Goal: Register for event/course

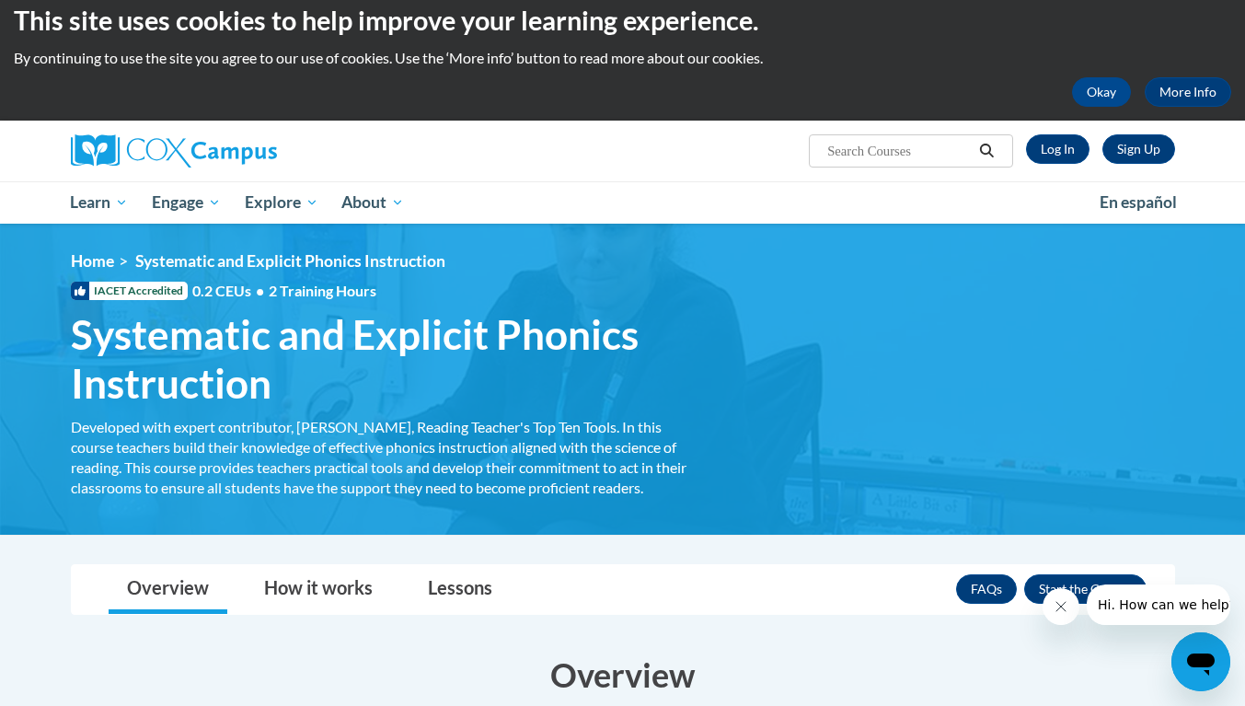
scroll to position [26, 0]
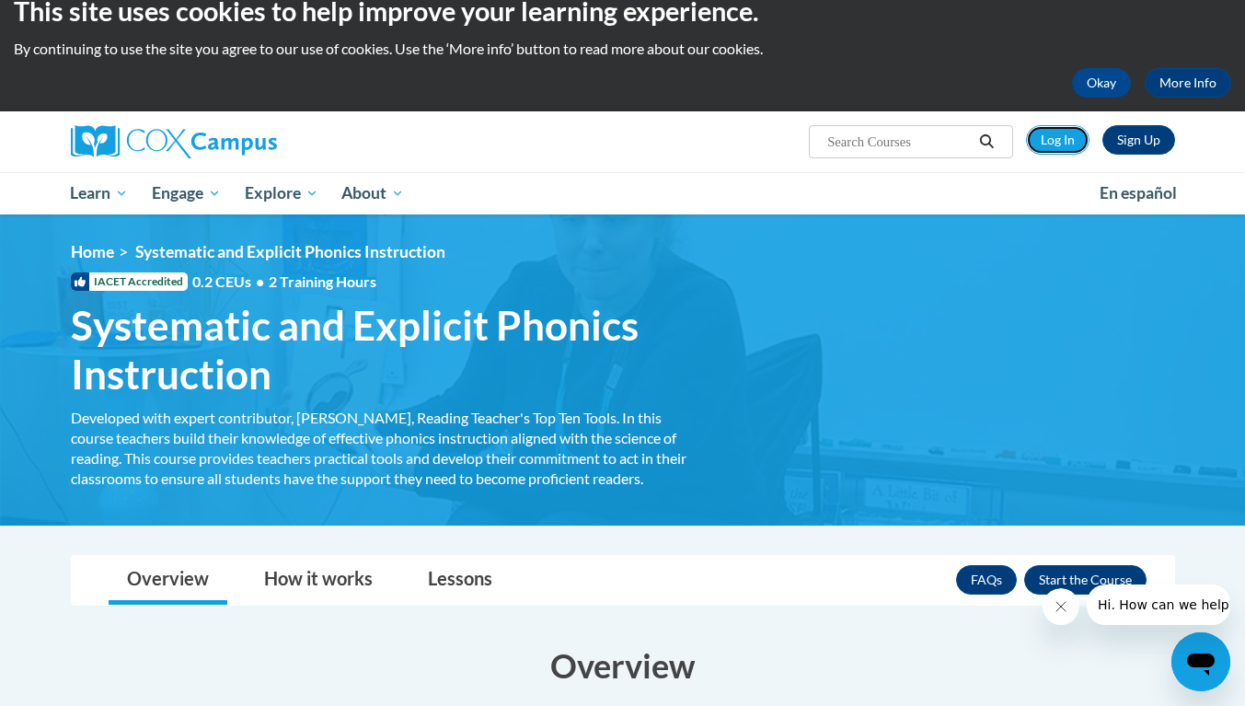
click at [1073, 144] on link "Log In" at bounding box center [1057, 139] width 63 height 29
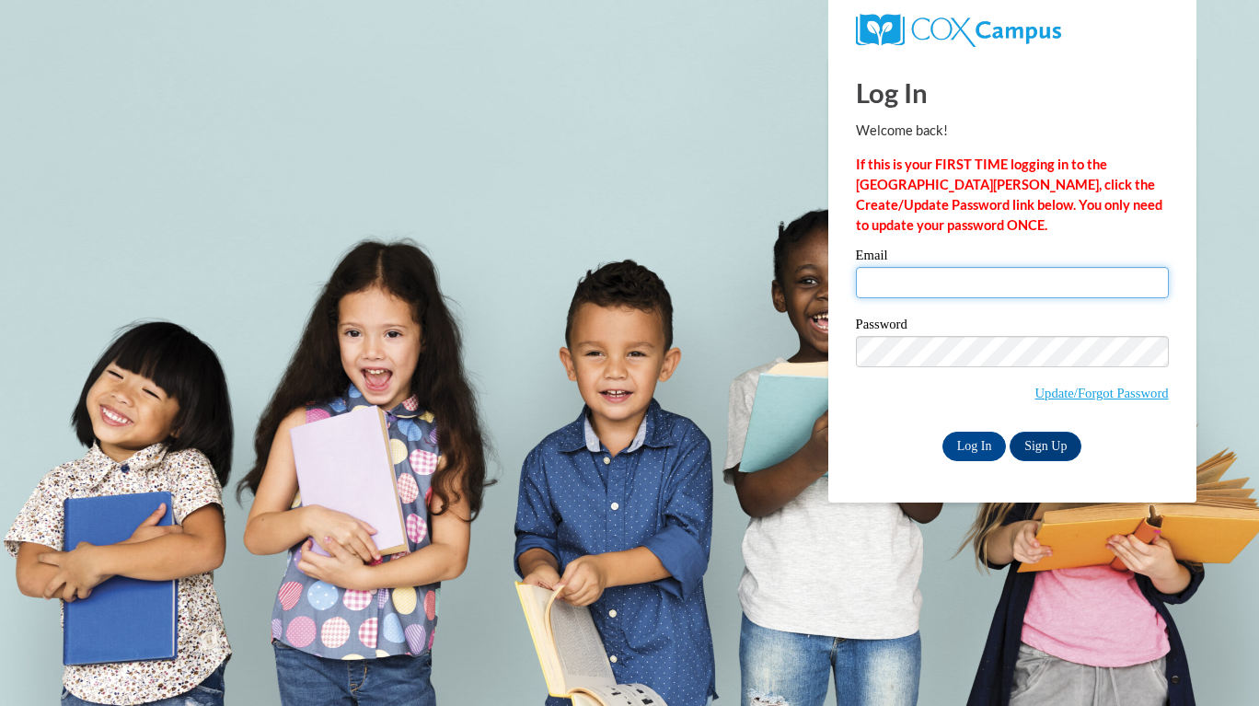
click at [1048, 288] on input "Email" at bounding box center [1012, 282] width 313 height 31
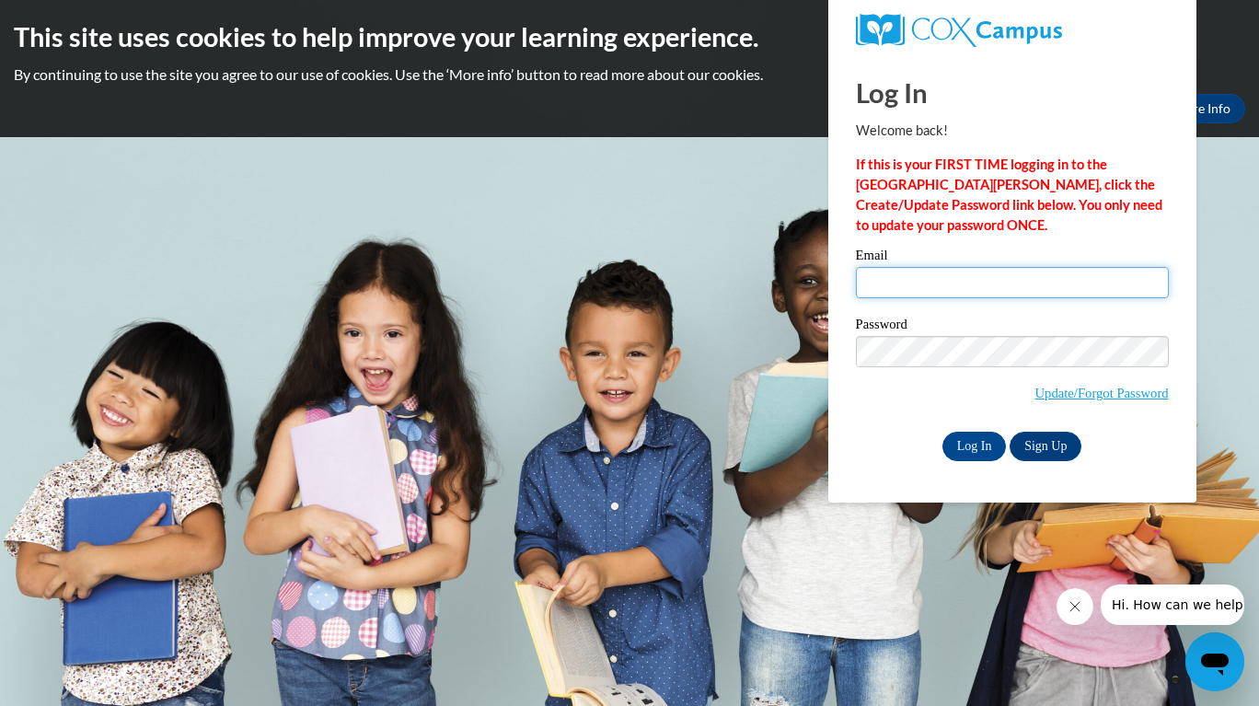
type input "gabriellefranklin35@gmail.com"
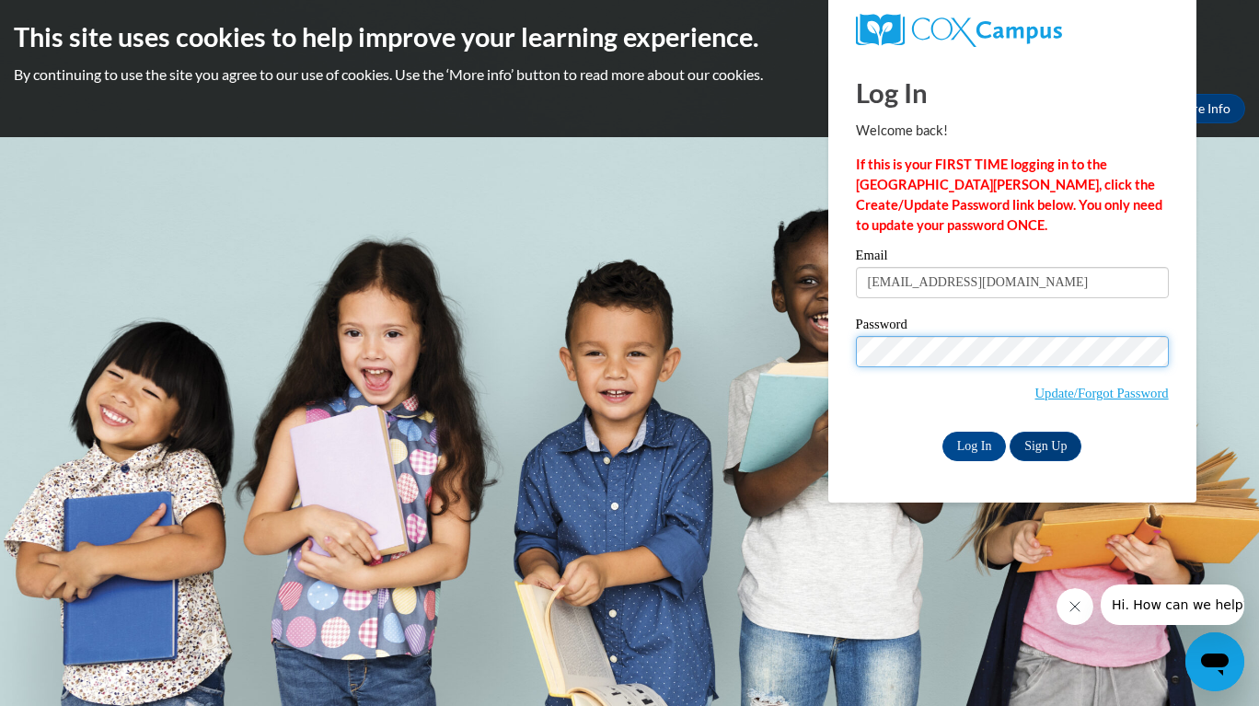
click at [942, 432] on input "Log In" at bounding box center [974, 446] width 64 height 29
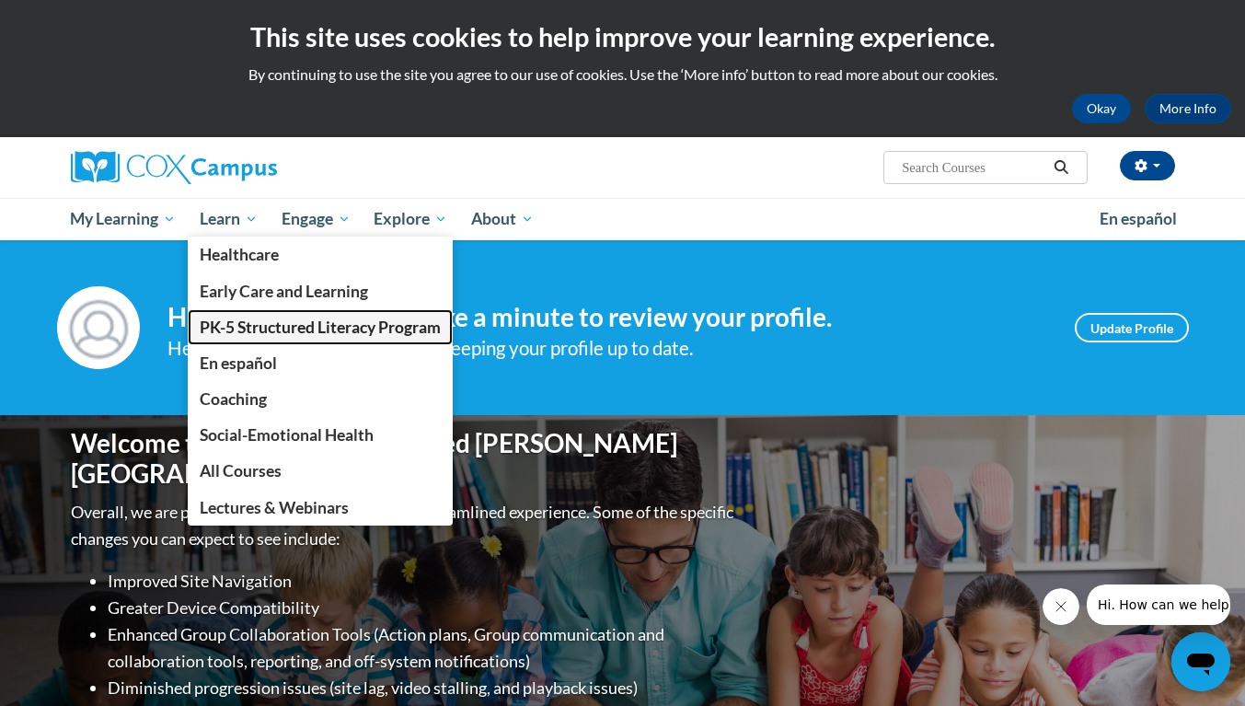
click at [324, 321] on span "PK-5 Structured Literacy Program" at bounding box center [320, 326] width 241 height 19
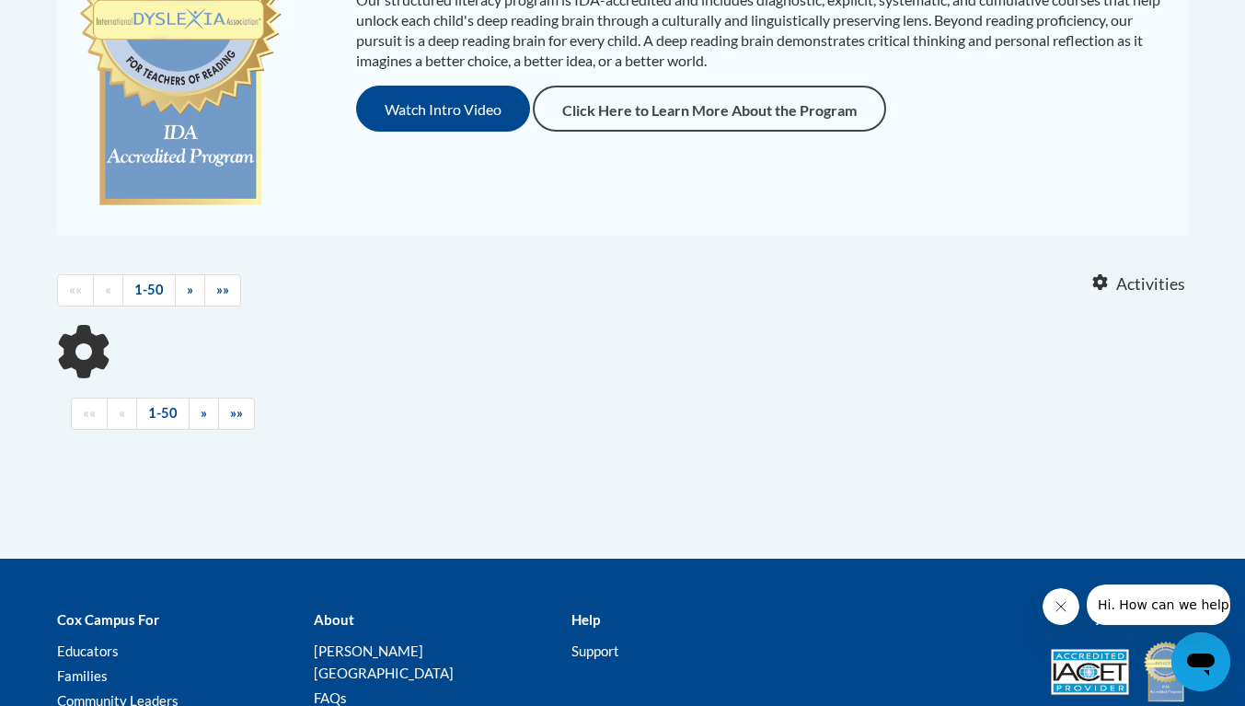
drag, startPoint x: 1258, startPoint y: 121, endPoint x: 1258, endPoint y: 374, distance: 253.9
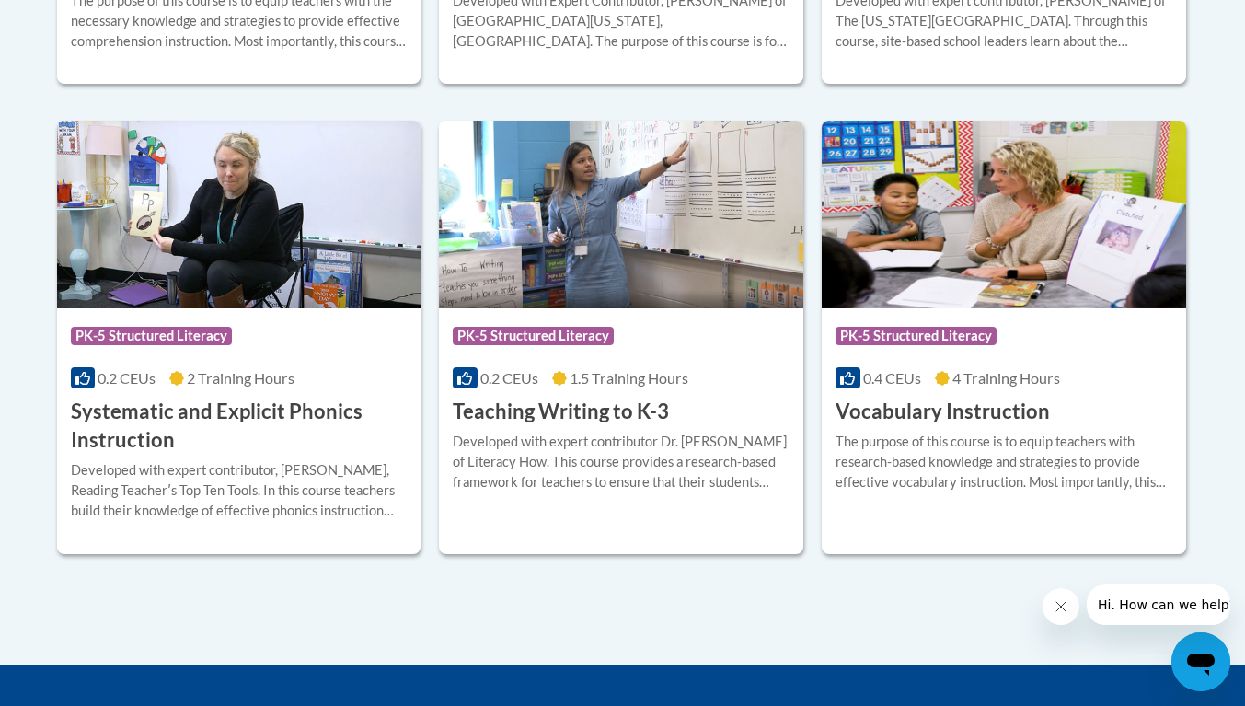
scroll to position [2097, 0]
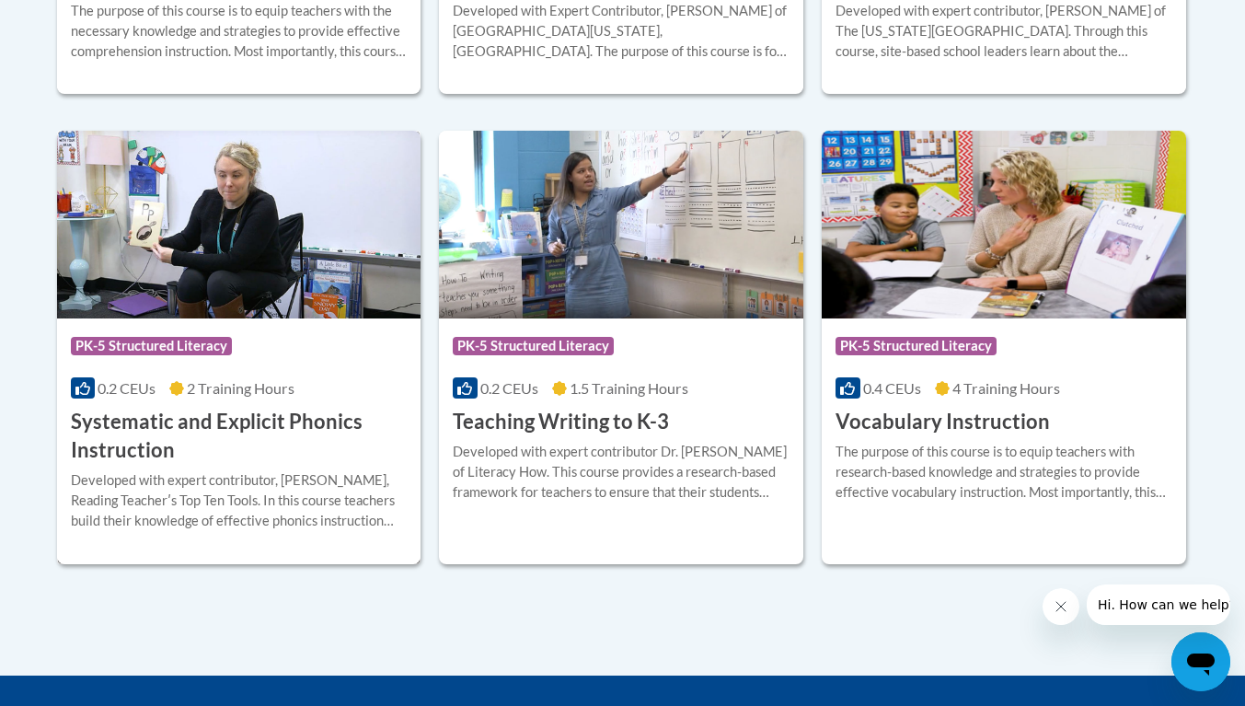
click at [285, 411] on h3 "Systematic and Explicit Phonics Instruction" at bounding box center [239, 436] width 337 height 57
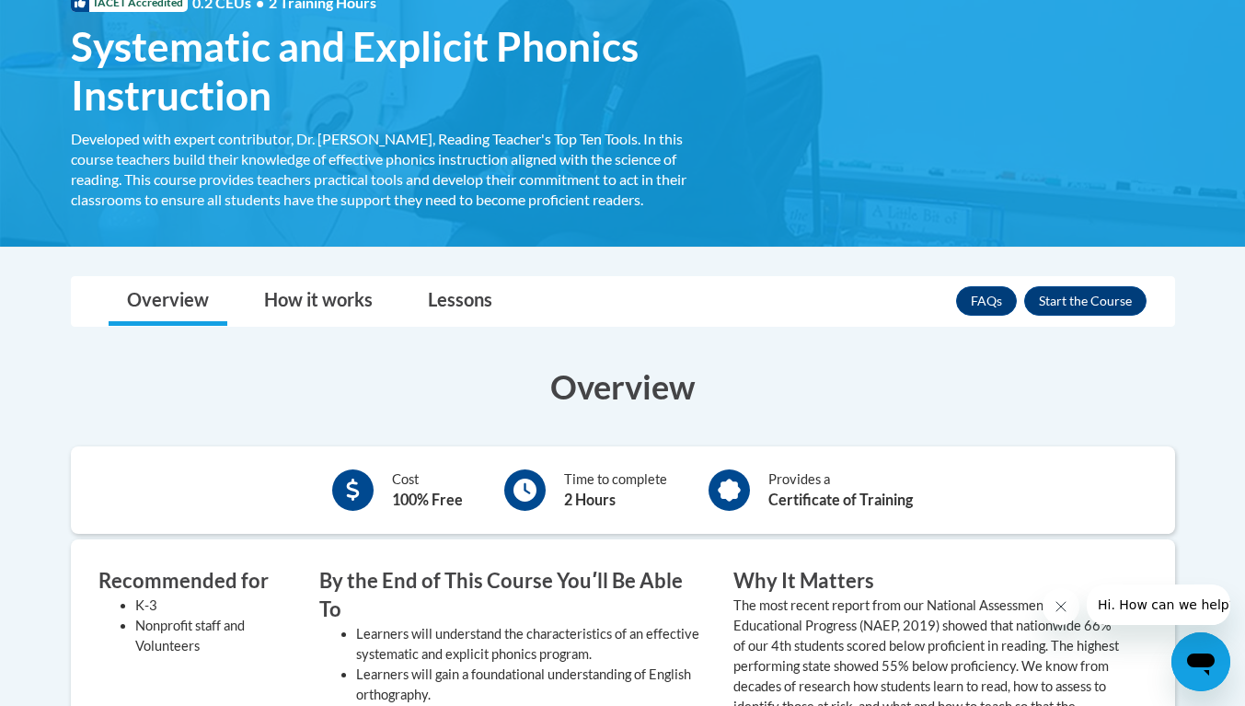
scroll to position [391, 0]
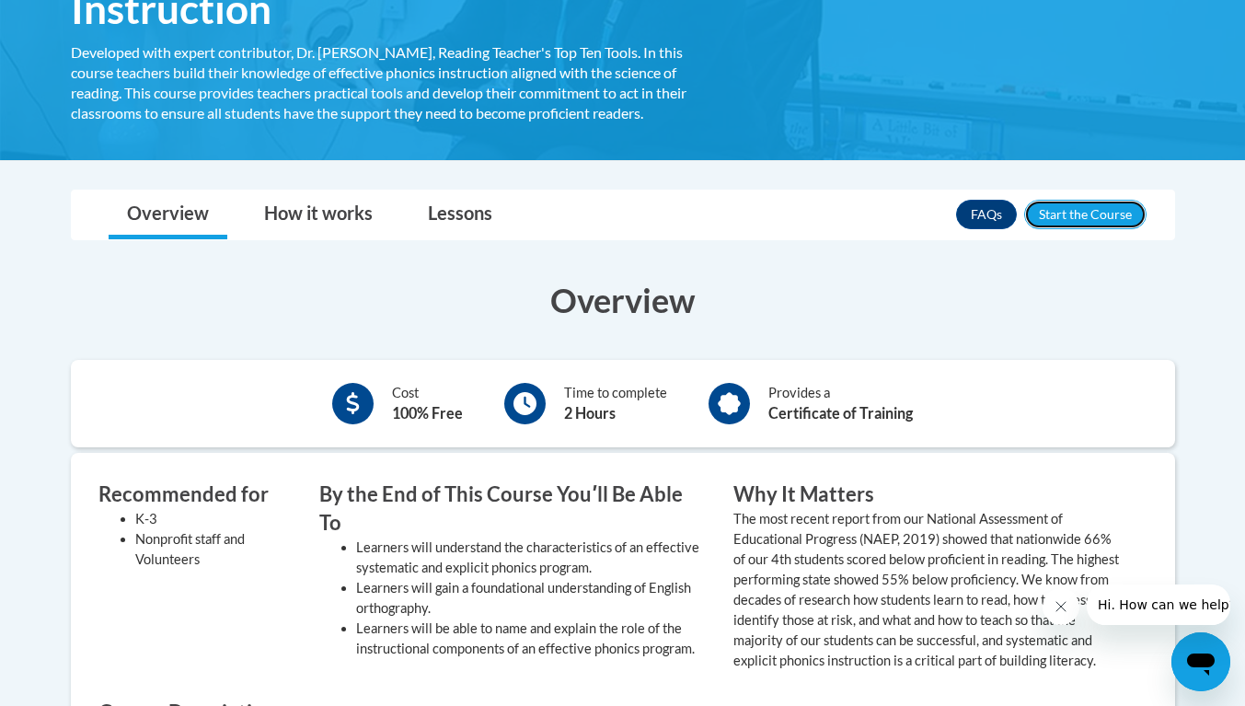
click at [1111, 208] on button "Enroll" at bounding box center [1085, 214] width 122 height 29
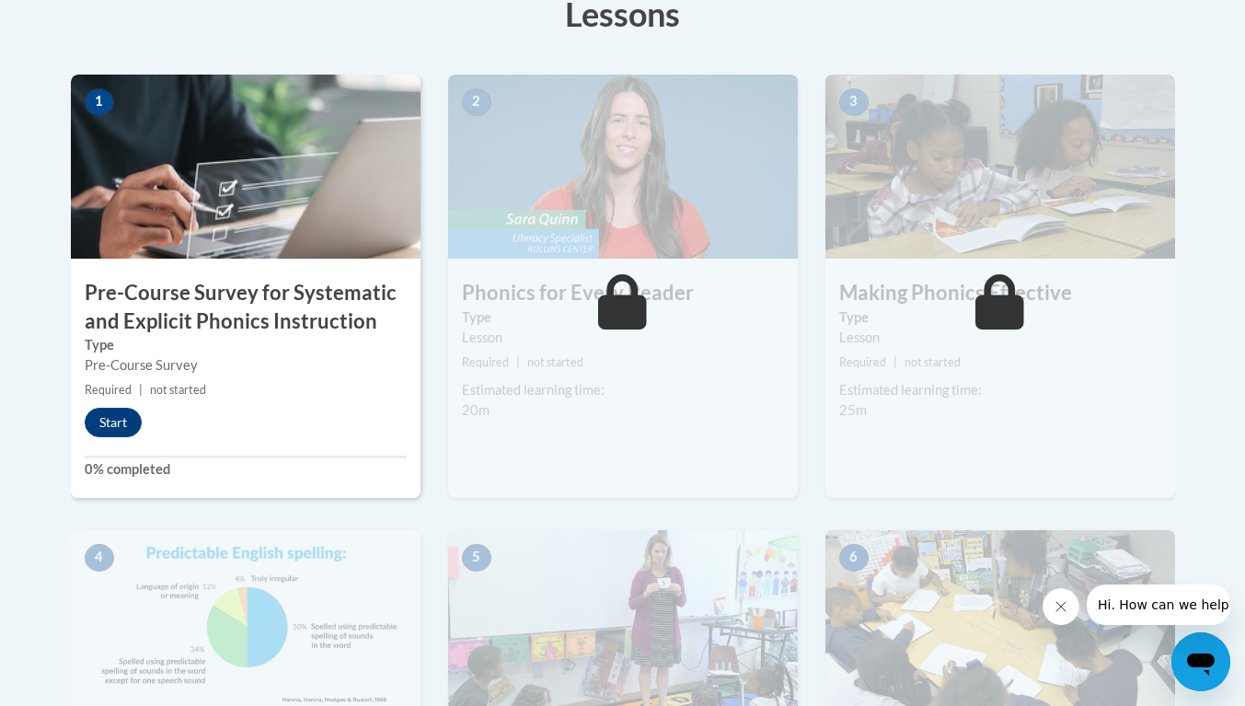
drag, startPoint x: 1258, startPoint y: 153, endPoint x: 1258, endPoint y: 305, distance: 151.8
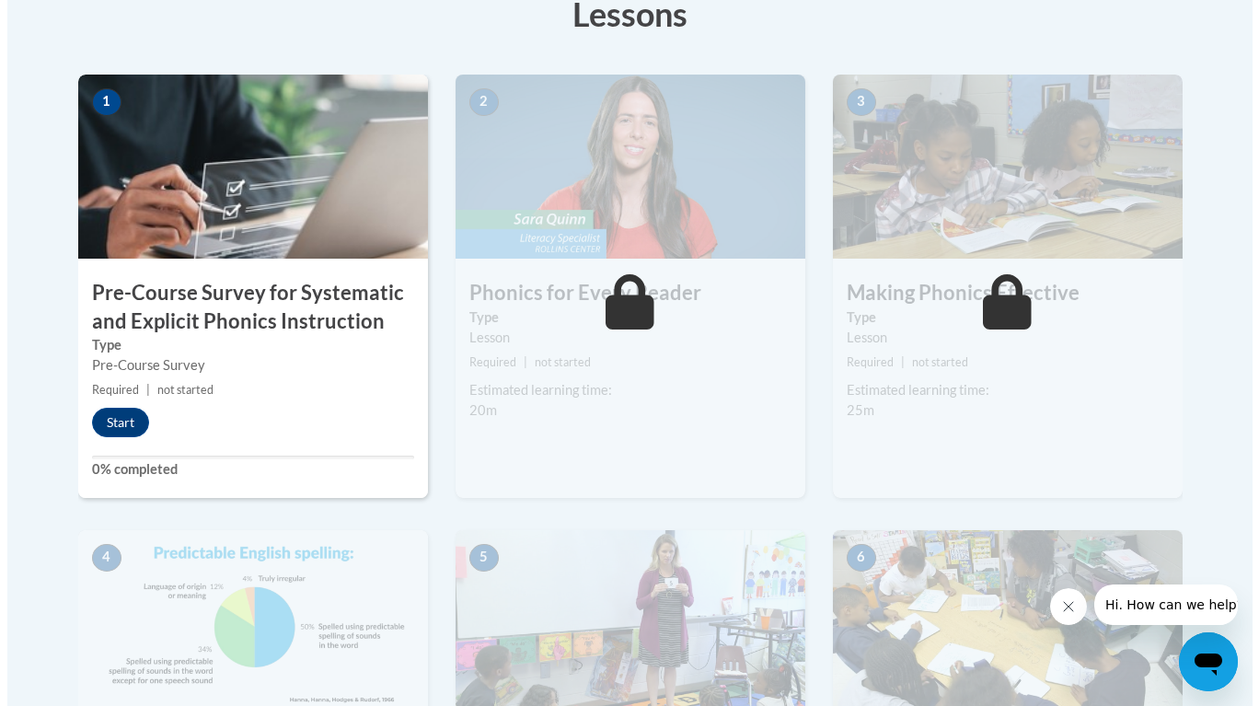
scroll to position [539, 0]
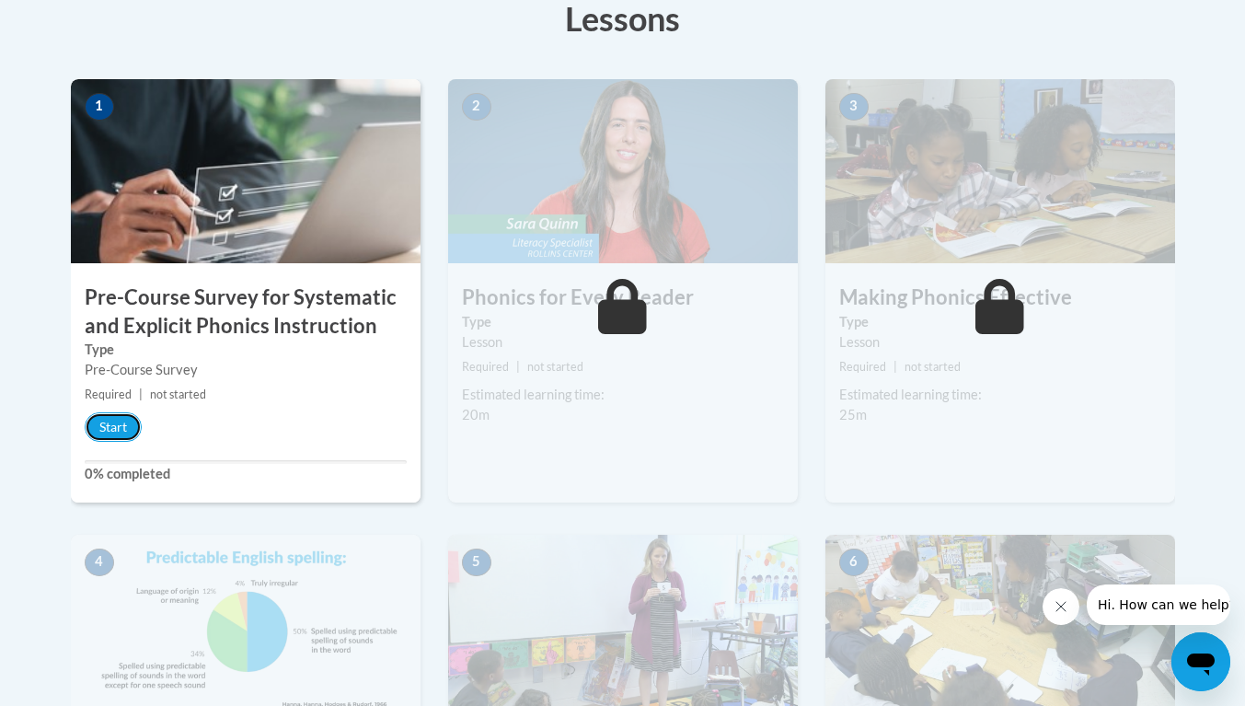
click at [118, 428] on button "Start" at bounding box center [113, 426] width 57 height 29
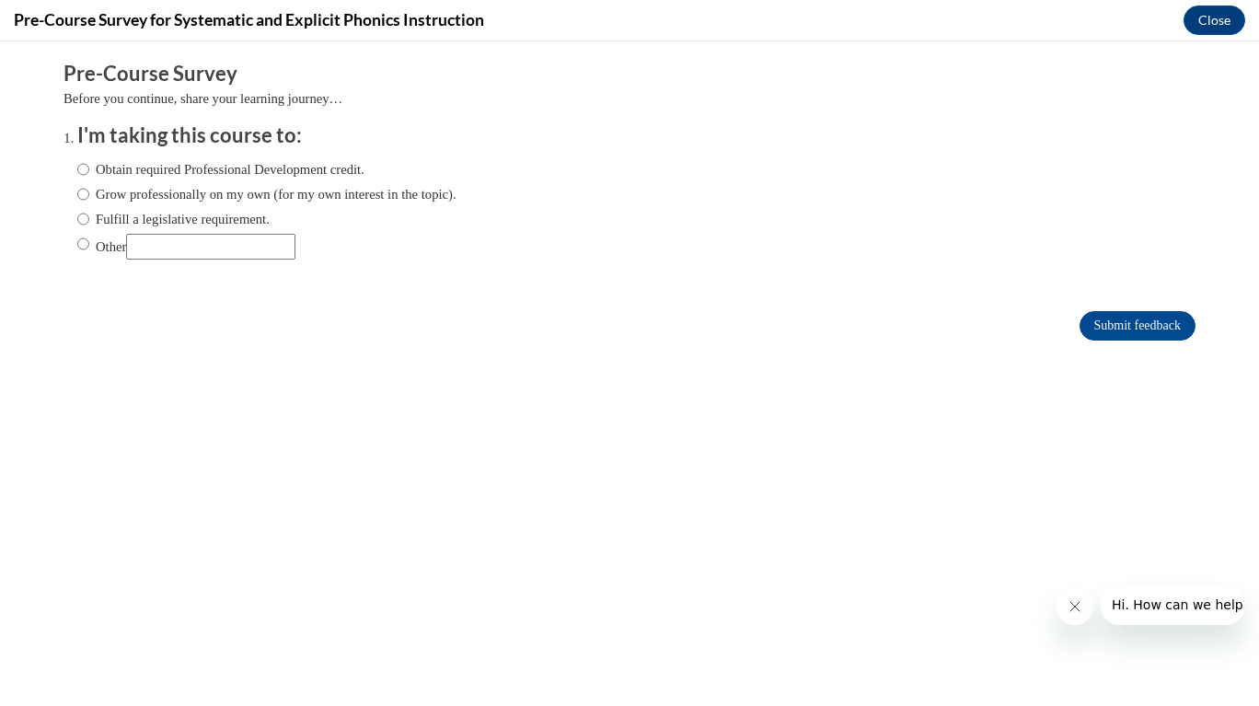
scroll to position [0, 0]
click at [181, 173] on label "Obtain required Professional Development credit." at bounding box center [220, 169] width 287 height 20
click at [89, 173] on input "Obtain required Professional Development credit." at bounding box center [83, 169] width 12 height 20
radio input "true"
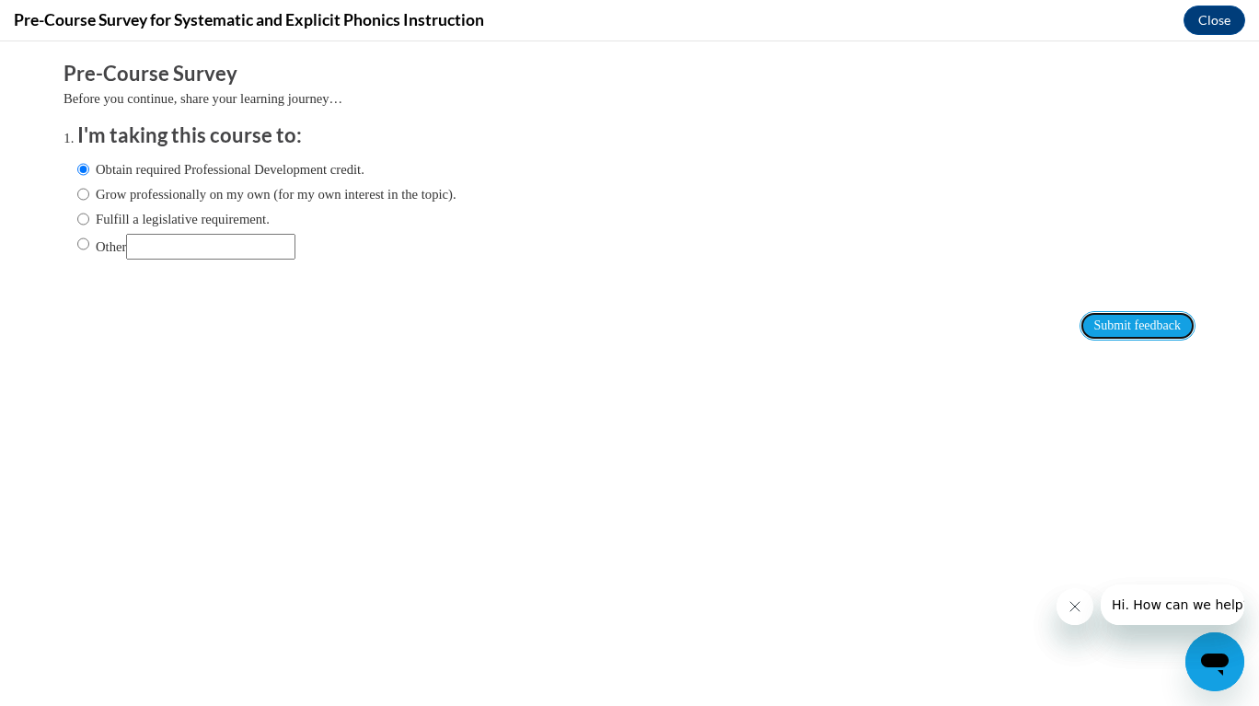
click at [1109, 331] on input "Submit feedback" at bounding box center [1137, 325] width 116 height 29
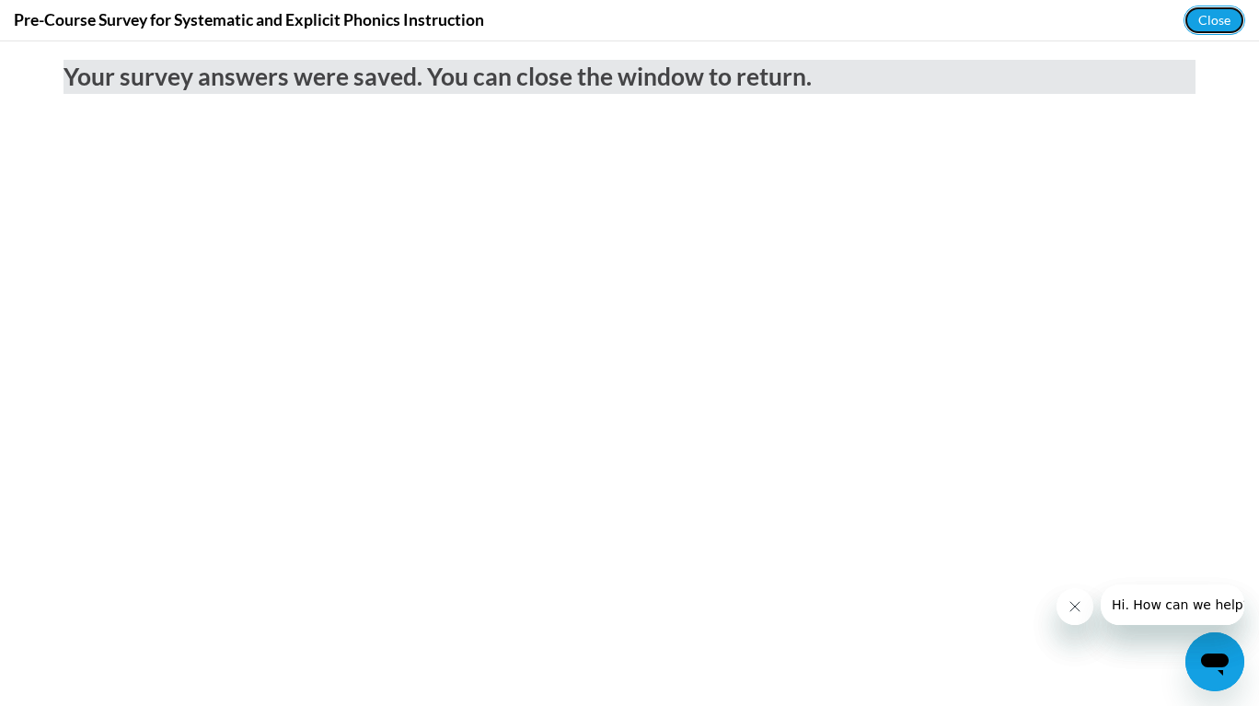
click at [1205, 21] on button "Close" at bounding box center [1214, 20] width 62 height 29
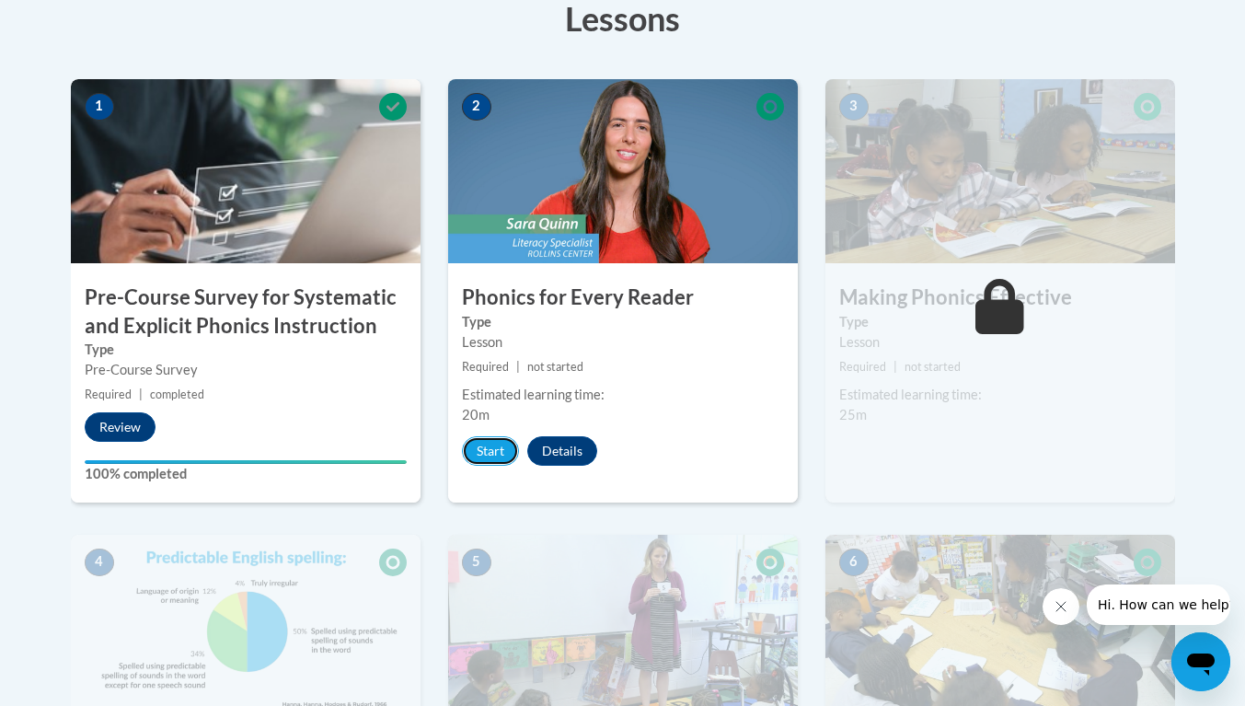
click at [494, 447] on button "Start" at bounding box center [490, 450] width 57 height 29
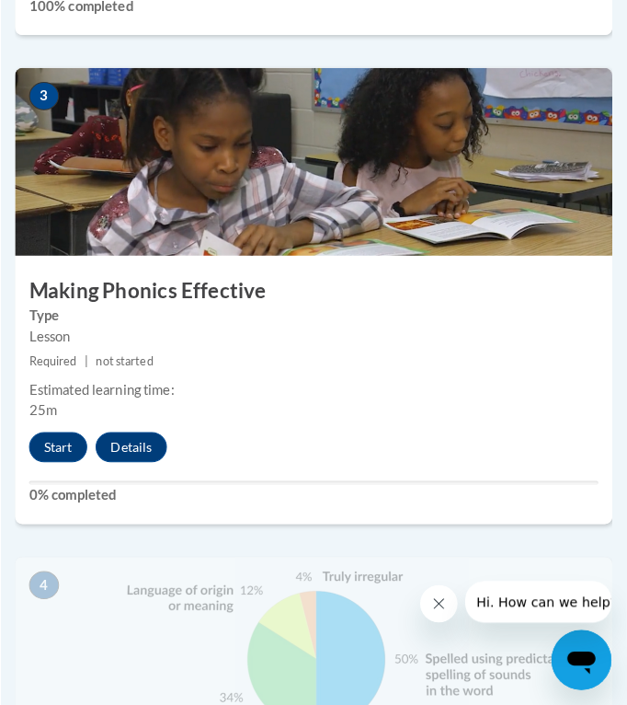
scroll to position [1542, 0]
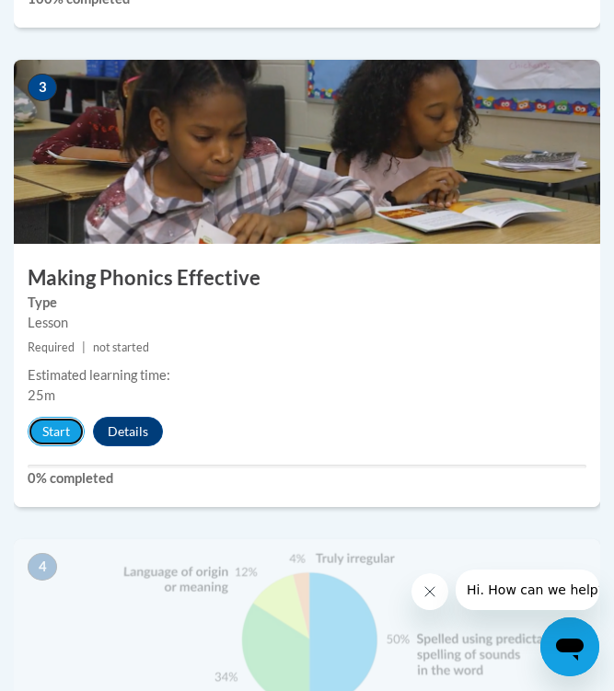
click at [64, 424] on button "Start" at bounding box center [56, 431] width 57 height 29
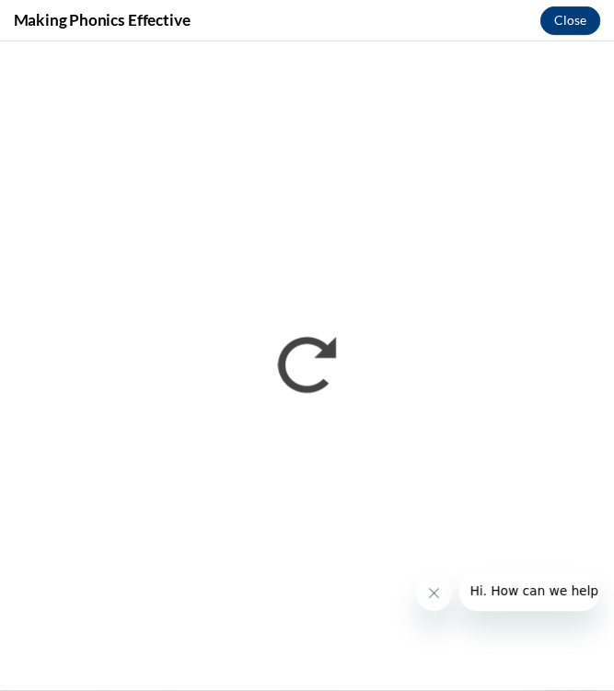
scroll to position [0, 0]
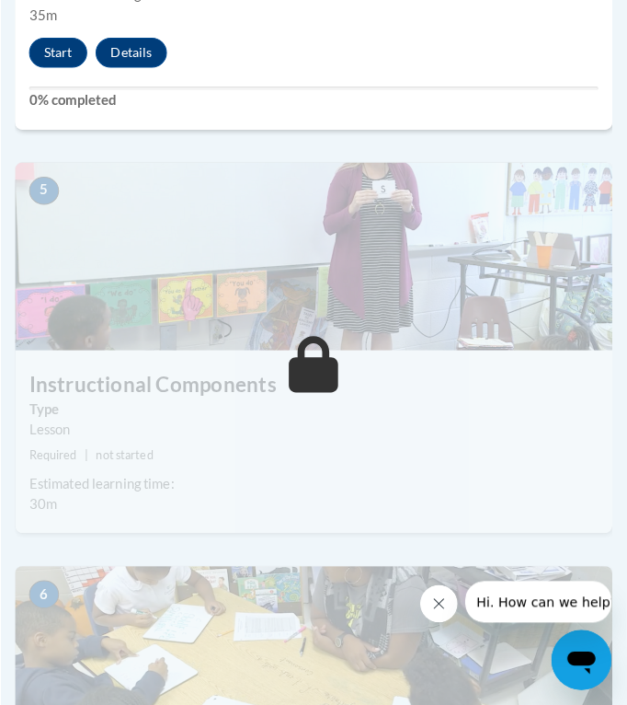
scroll to position [2400, 0]
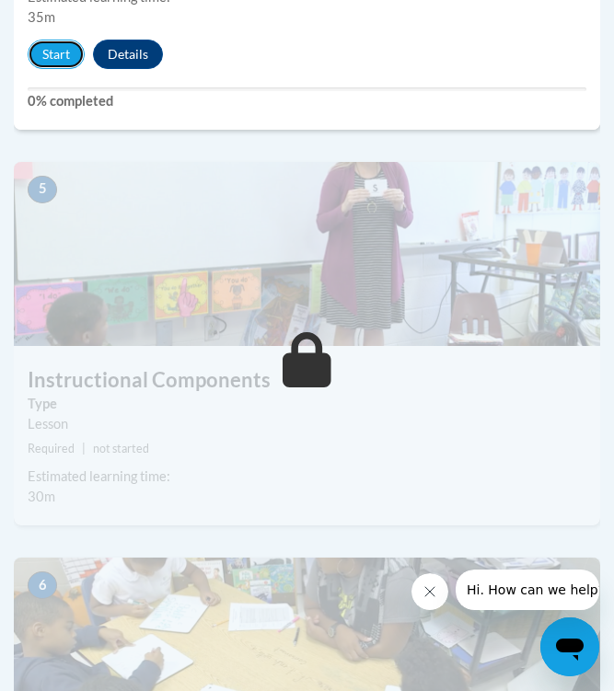
click at [59, 65] on button "Start" at bounding box center [56, 54] width 57 height 29
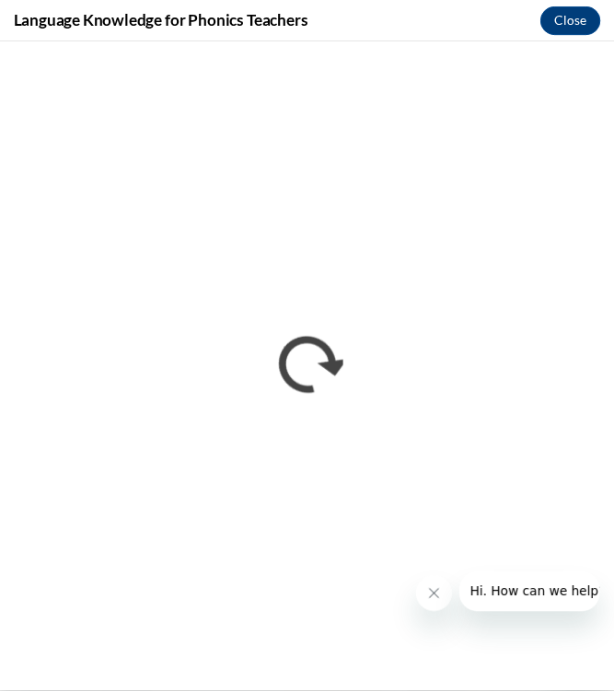
scroll to position [0, 0]
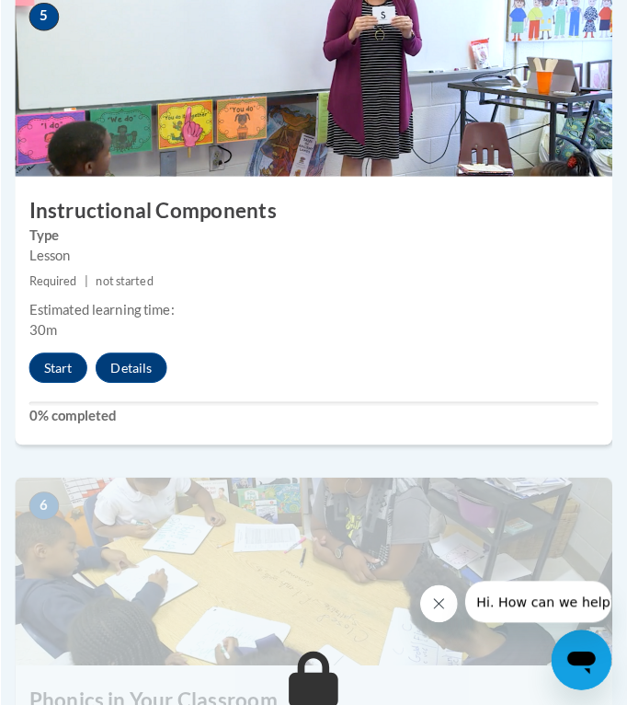
scroll to position [2592, 0]
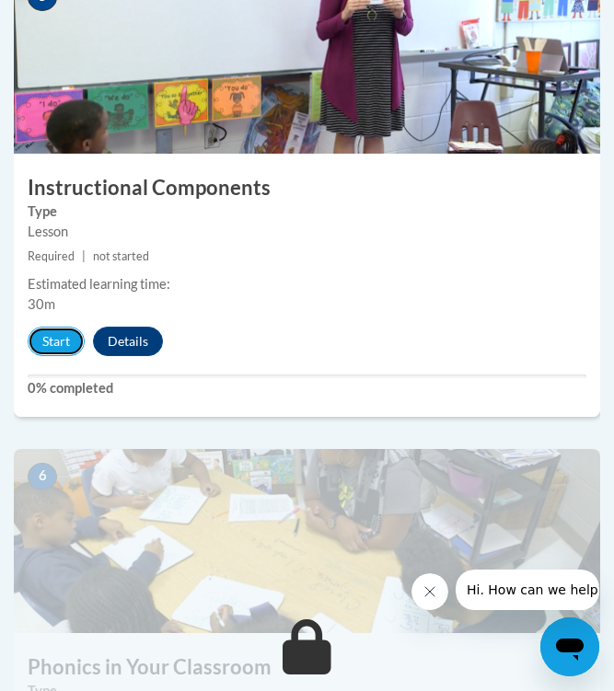
click at [57, 339] on button "Start" at bounding box center [56, 341] width 57 height 29
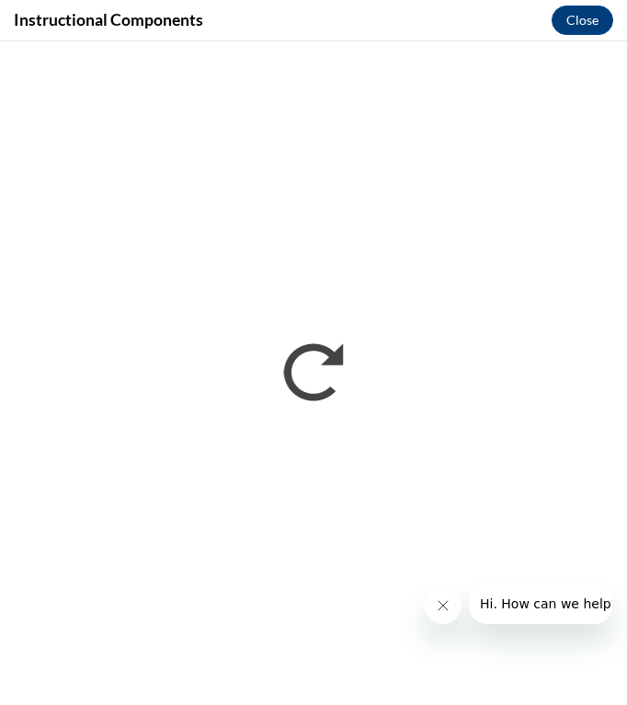
scroll to position [0, 0]
